Goal: Transaction & Acquisition: Purchase product/service

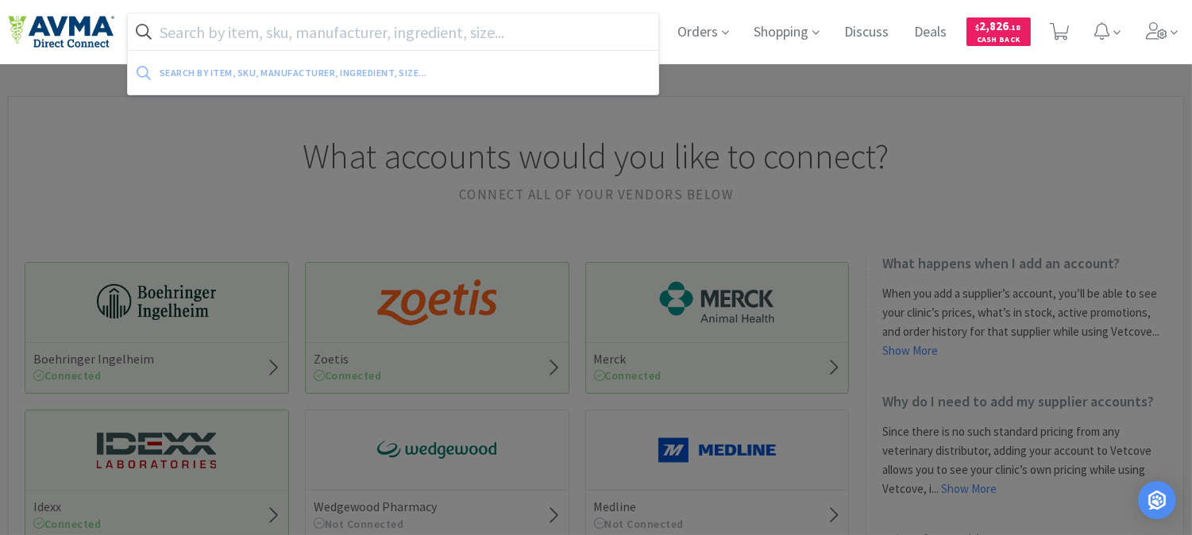
click at [396, 33] on input "text" at bounding box center [393, 32] width 531 height 37
paste input "071136"
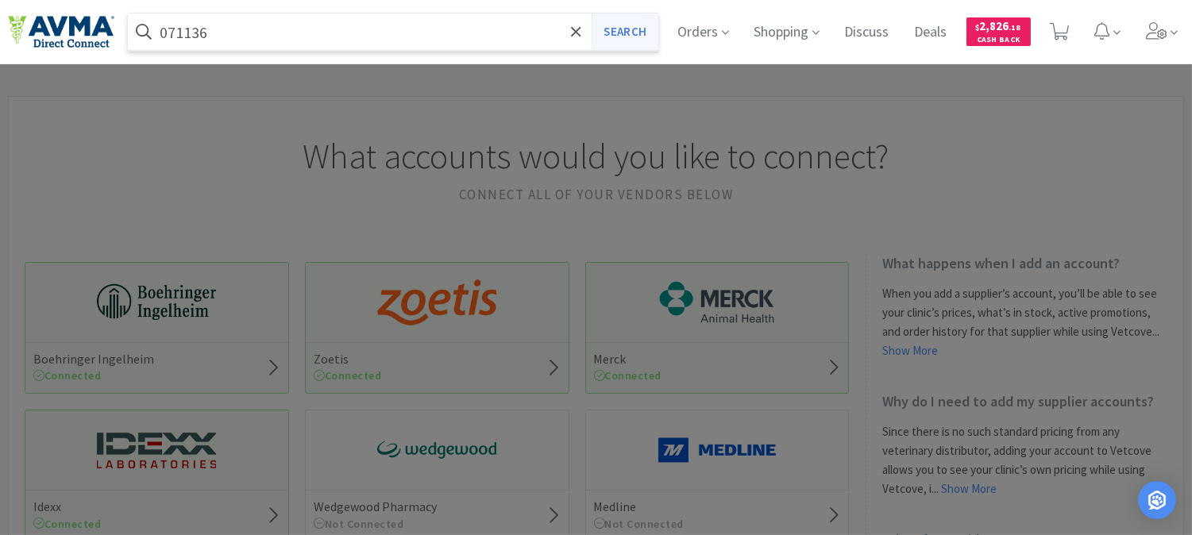
type input "071136"
click at [594, 26] on button "Search" at bounding box center [625, 32] width 66 height 37
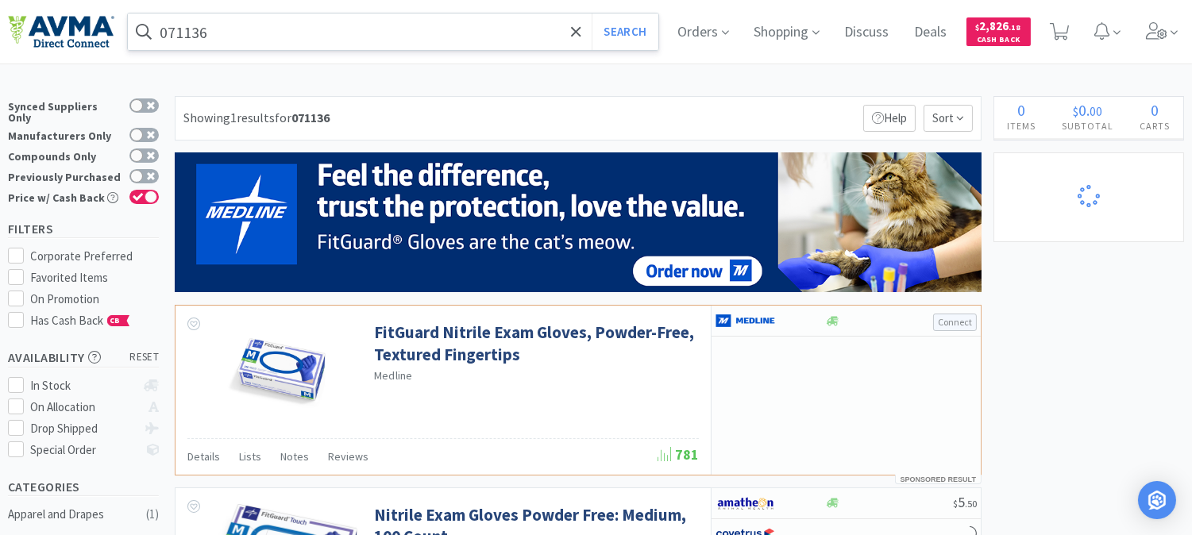
select select "2"
select select "1"
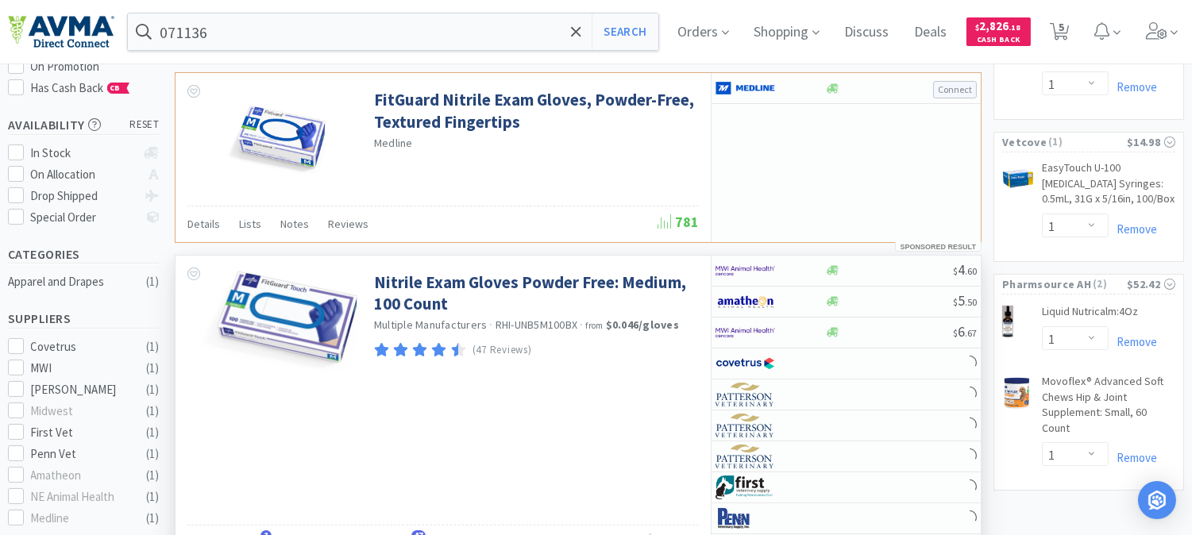
scroll to position [265, 0]
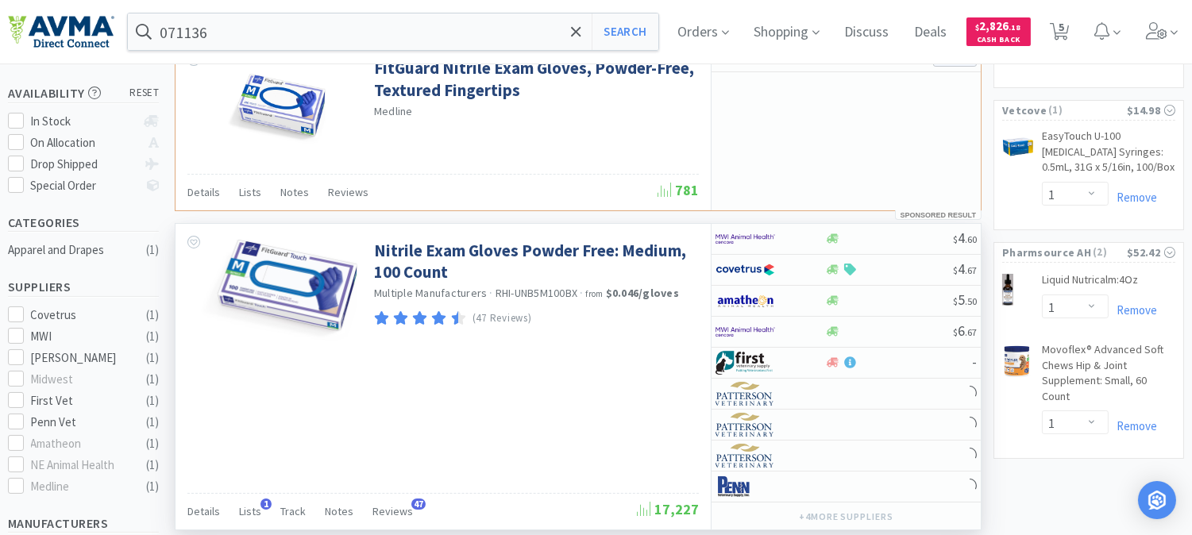
select select "1"
select select "5"
select select "1"
select select "2"
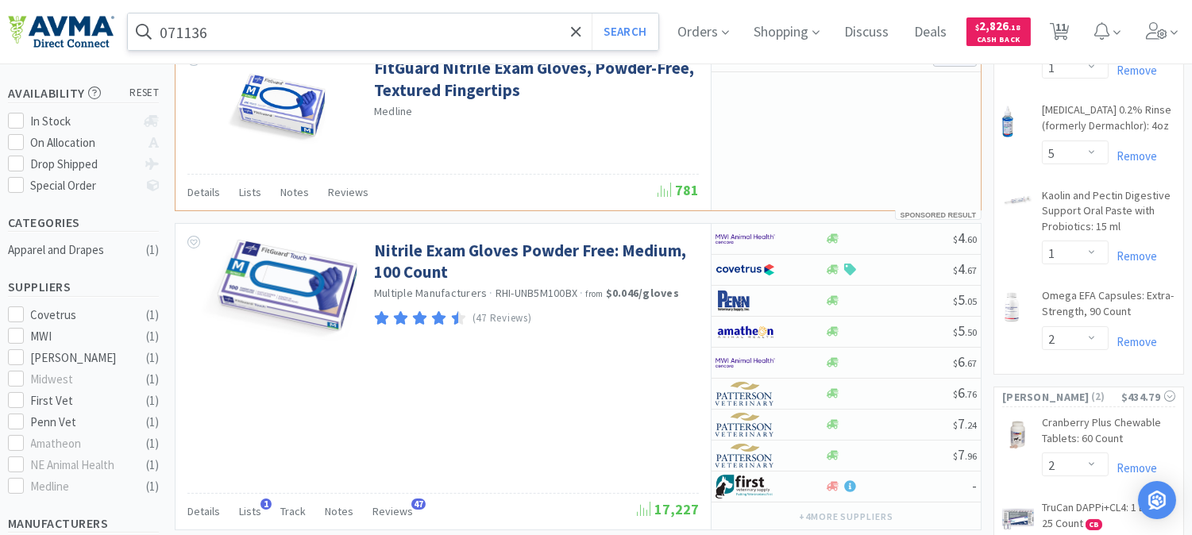
click at [280, 30] on input "071136" at bounding box center [393, 32] width 531 height 37
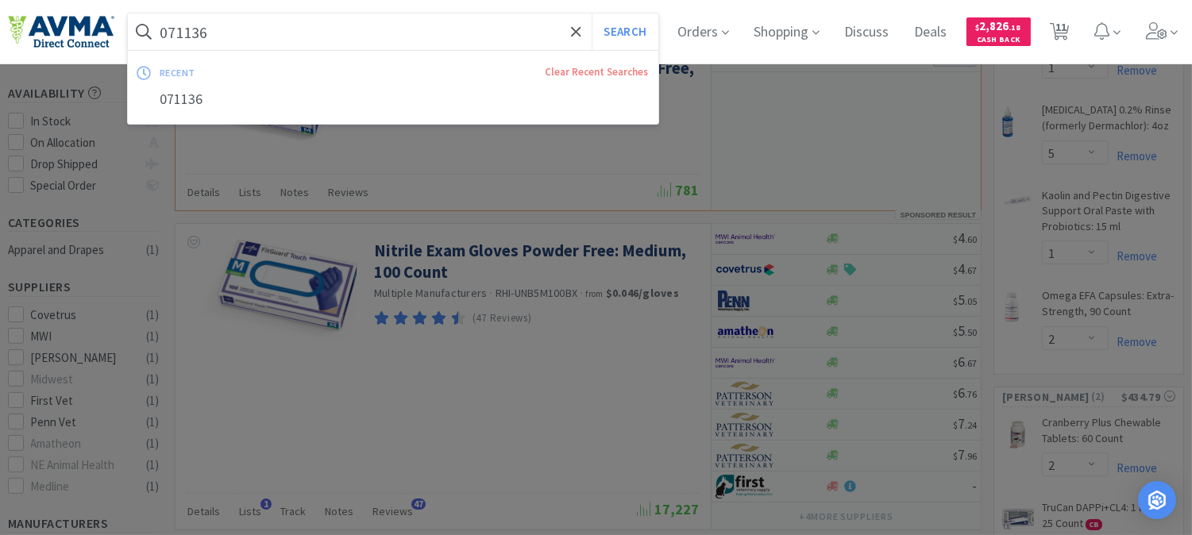
paste input "32574"
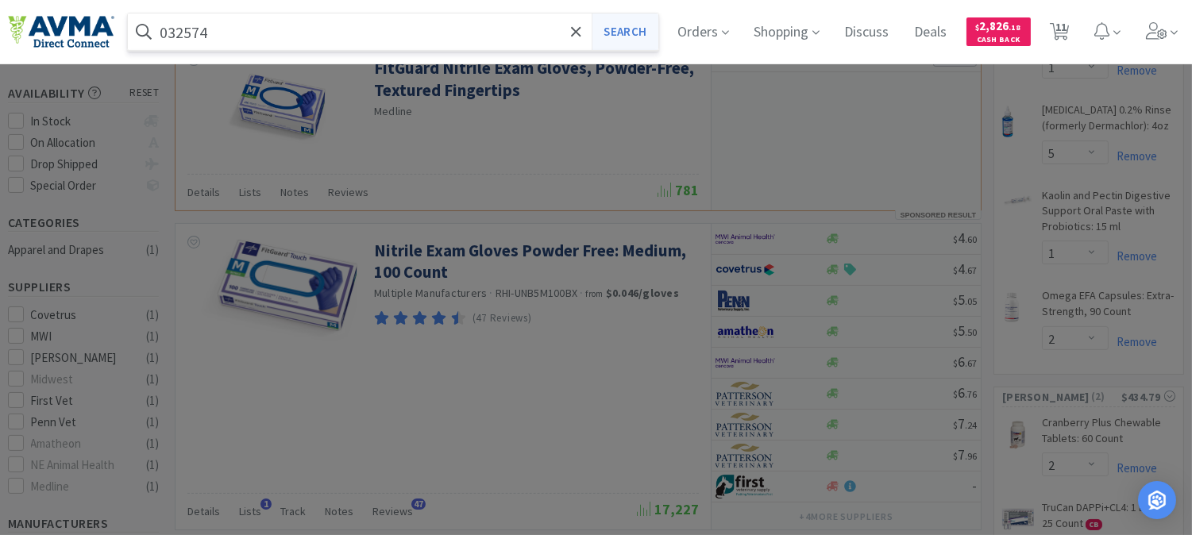
type input "032574"
click at [644, 21] on button "Search" at bounding box center [625, 32] width 66 height 37
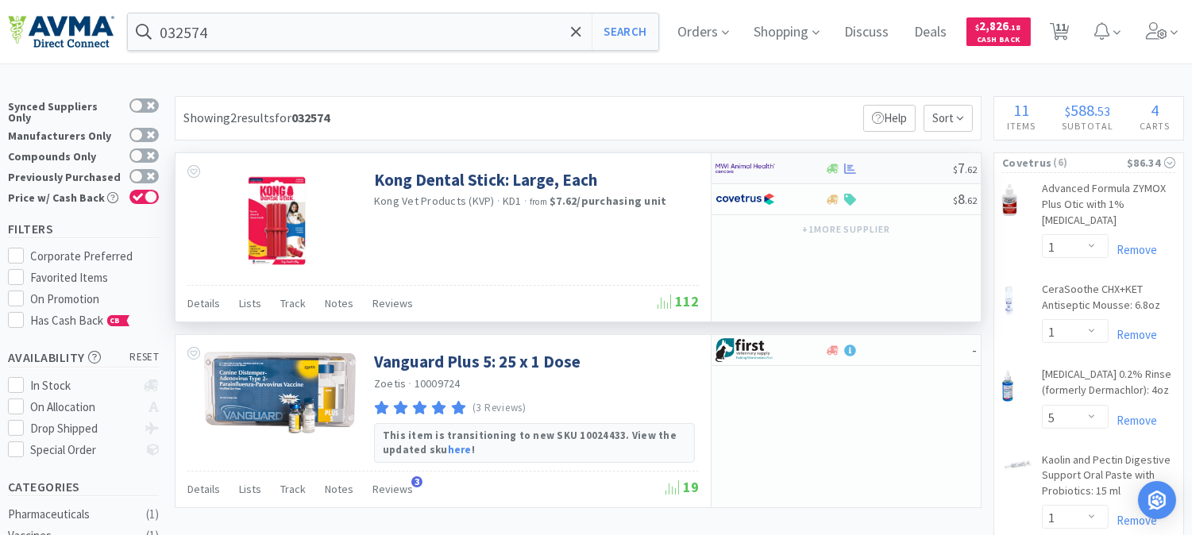
click at [763, 168] on img at bounding box center [746, 168] width 60 height 24
select select "1"
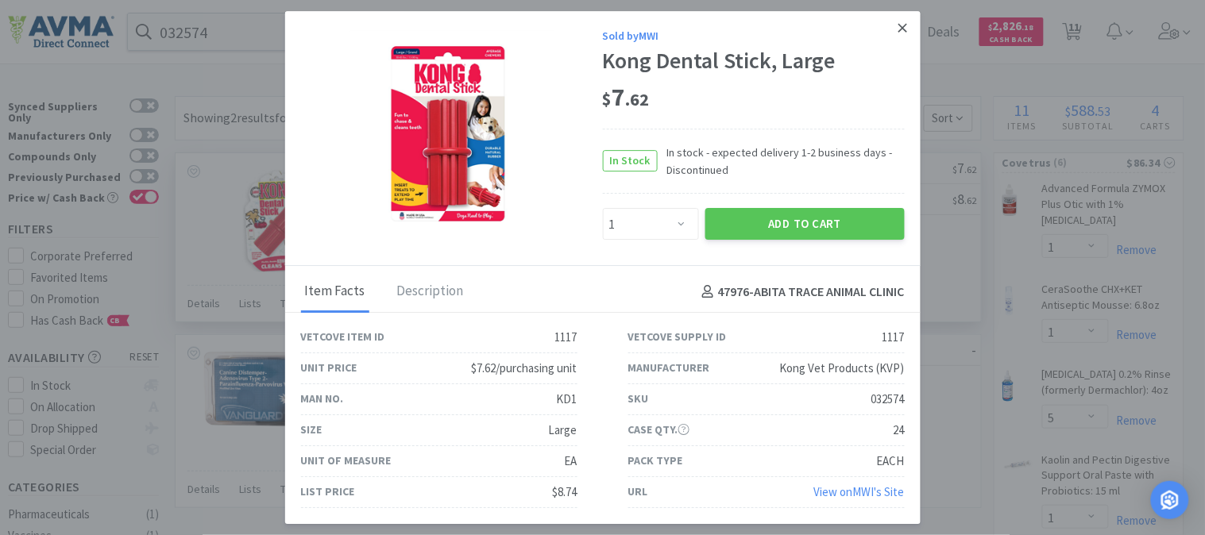
click at [906, 24] on icon at bounding box center [902, 28] width 9 height 14
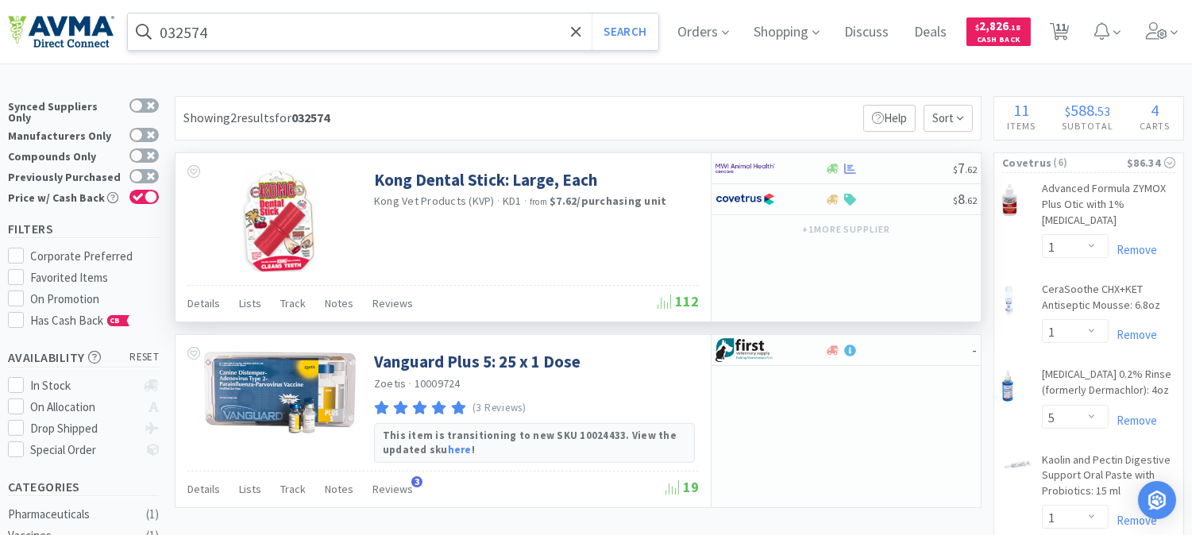
click at [258, 25] on input "032574" at bounding box center [393, 32] width 531 height 37
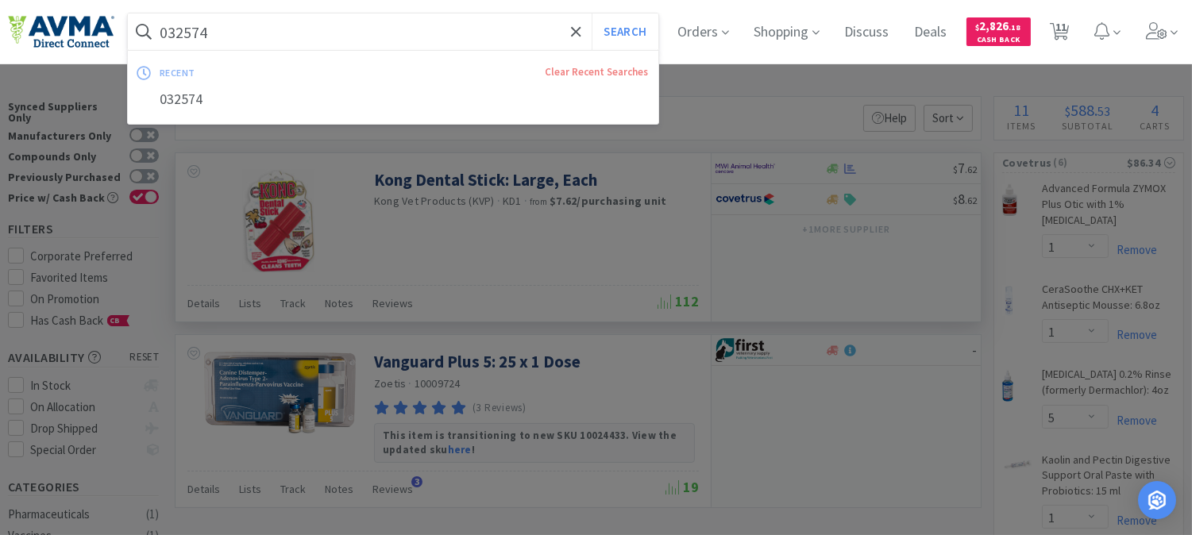
paste input "123059"
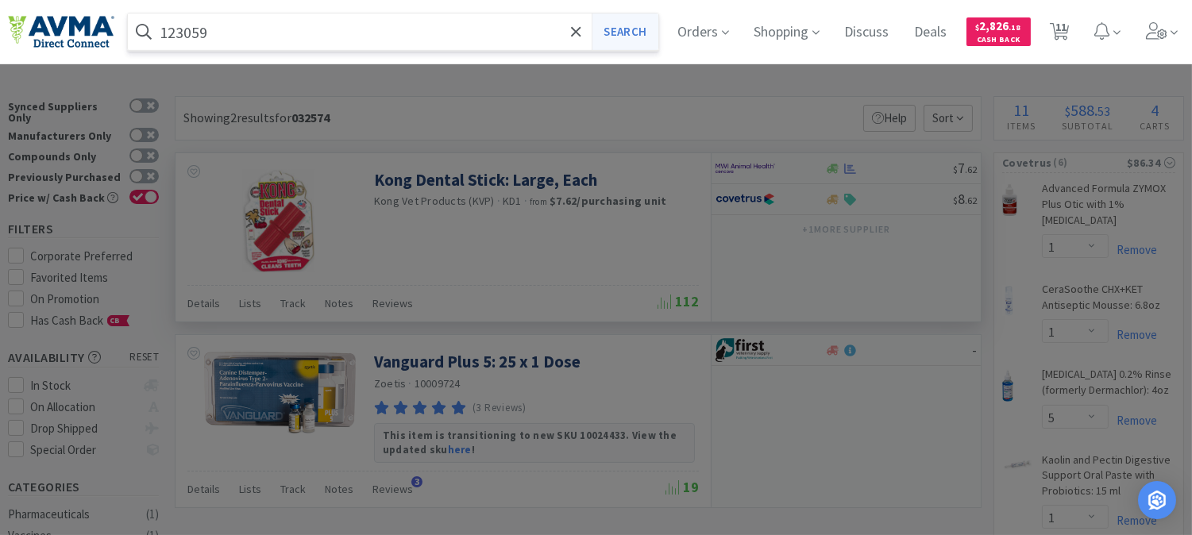
type input "123059"
click at [639, 38] on button "Search" at bounding box center [625, 32] width 66 height 37
